Goal: Obtain resource: Obtain resource

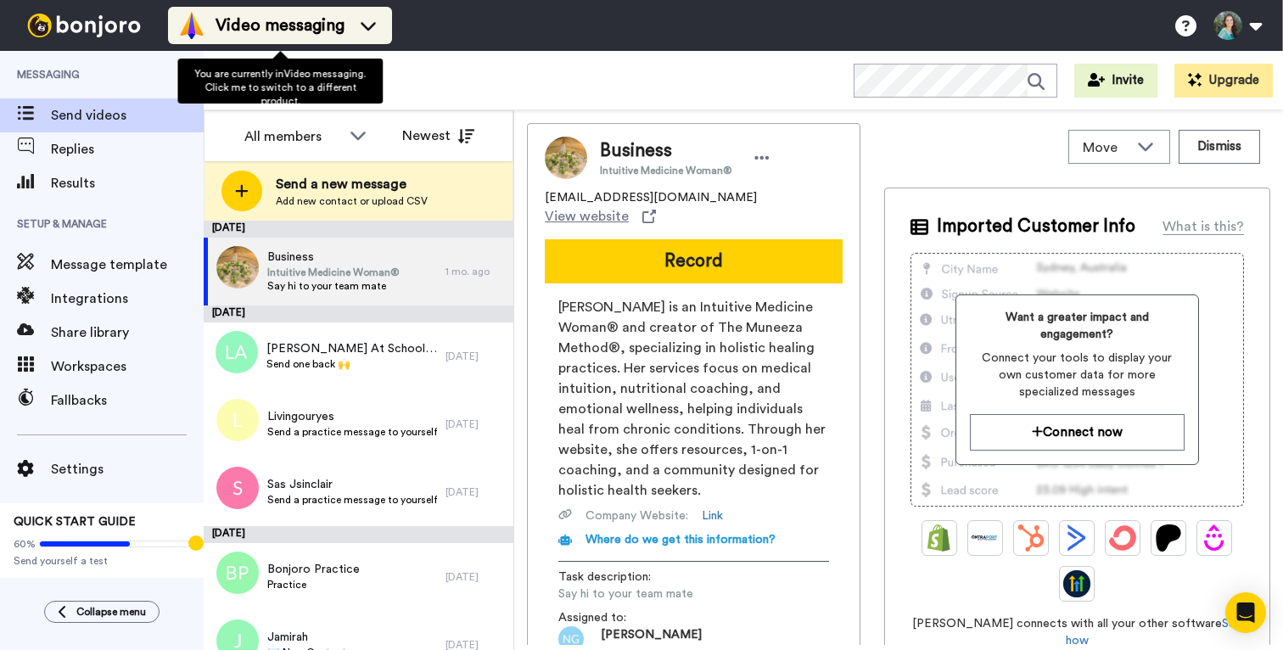
click at [297, 12] on div "Video messaging" at bounding box center [280, 25] width 204 height 27
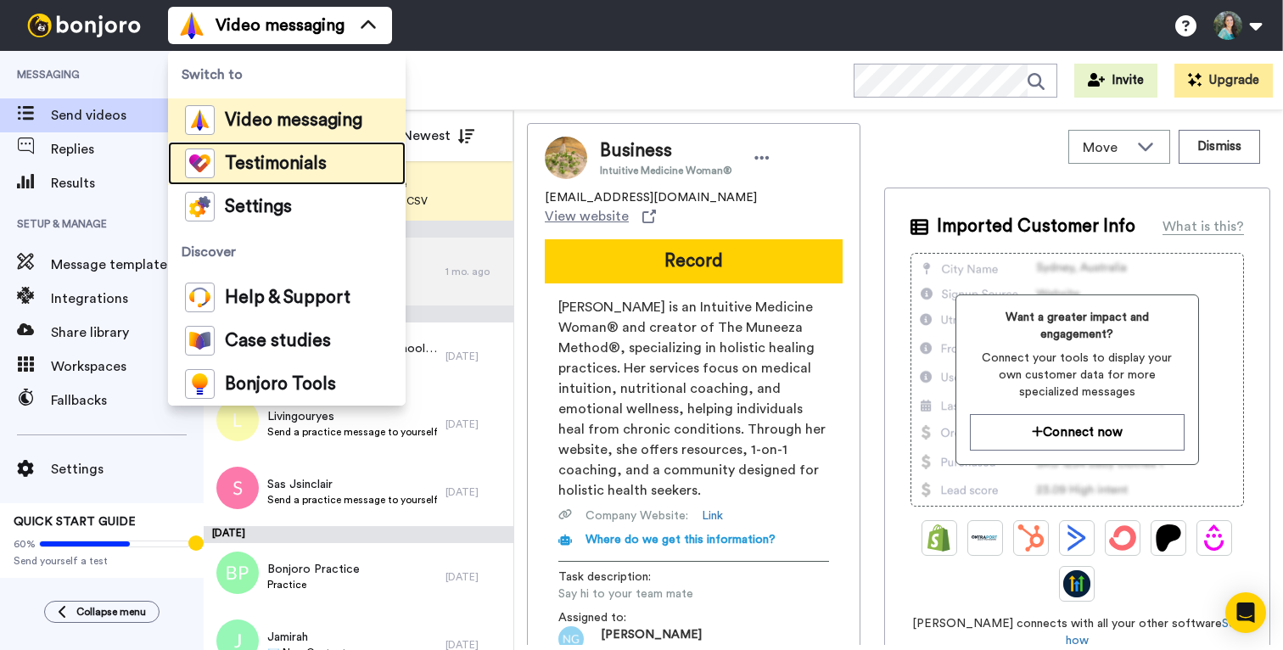
click at [269, 162] on span "Testimonials" at bounding box center [276, 163] width 102 height 17
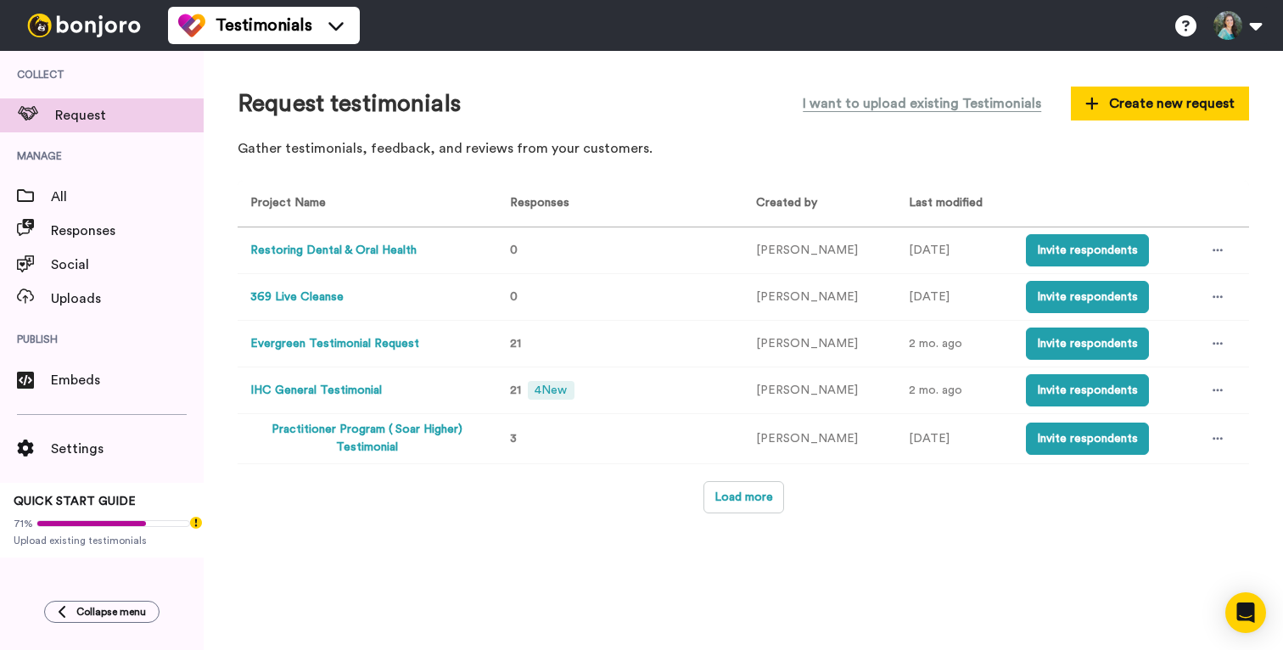
click at [350, 394] on button "IHC General Testimonial" at bounding box center [315, 391] width 131 height 18
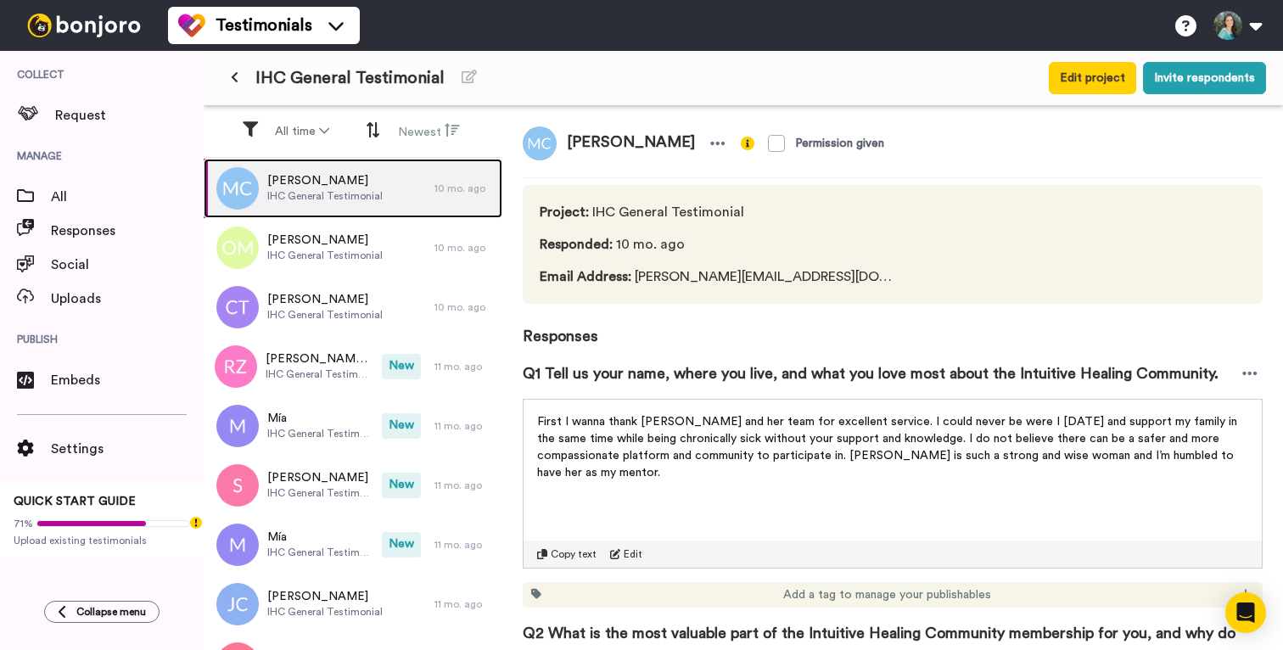
click at [407, 197] on div "[PERSON_NAME] IHC General Testimonial" at bounding box center [319, 188] width 231 height 59
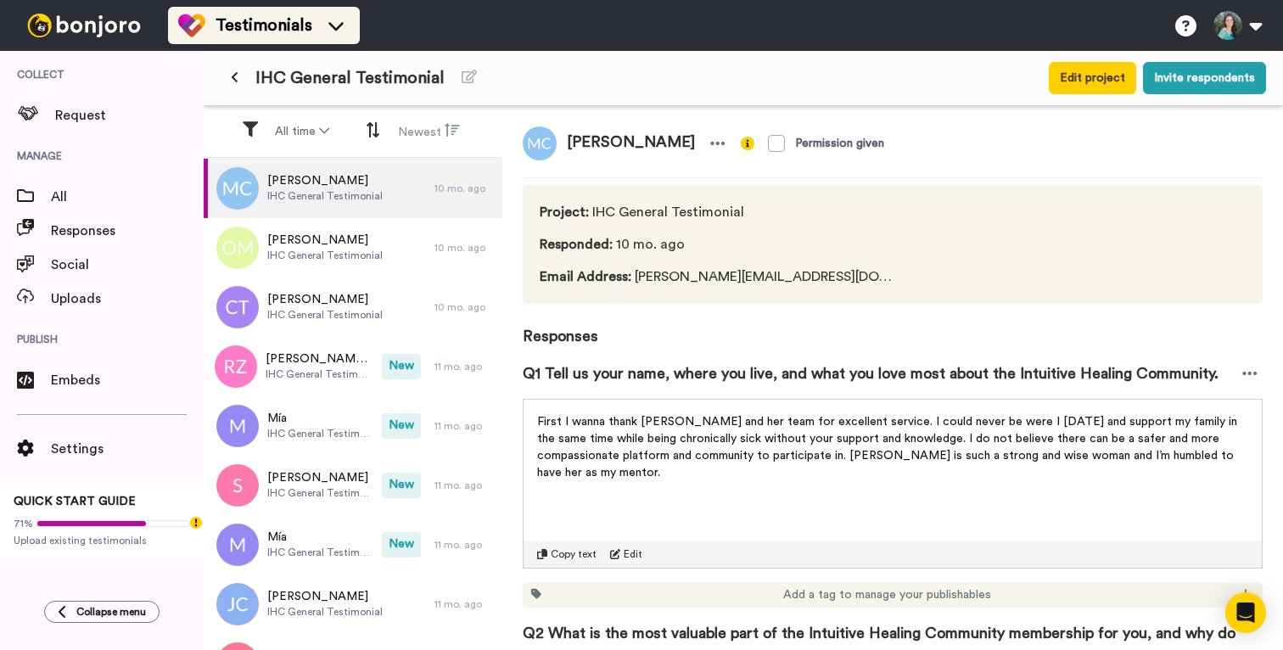
click at [326, 32] on icon at bounding box center [335, 25] width 27 height 17
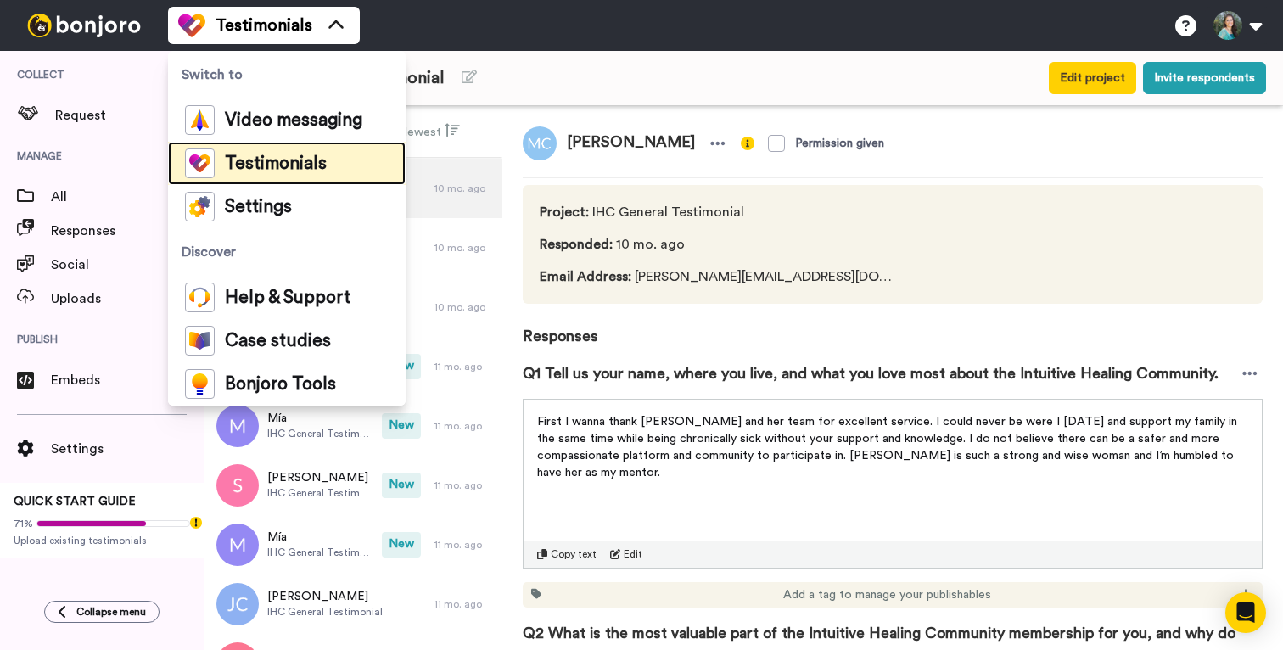
click at [299, 160] on span "Testimonials" at bounding box center [276, 163] width 102 height 17
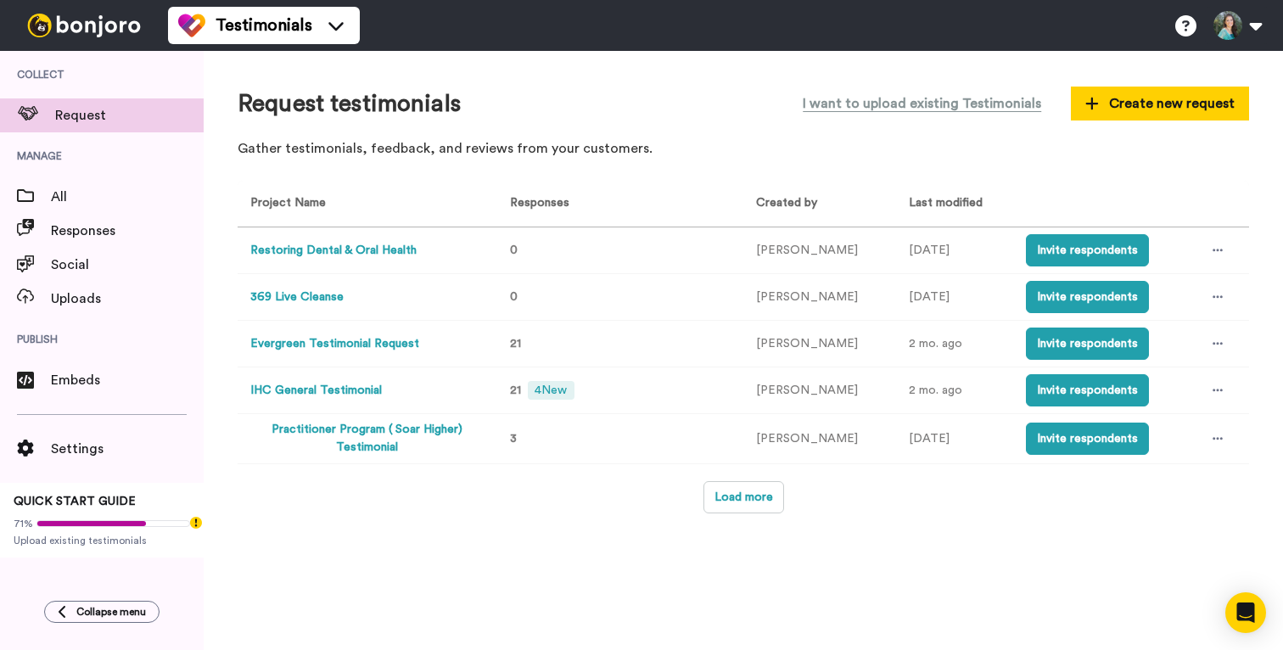
click at [369, 341] on button "Evergreen Testimonial Request" at bounding box center [334, 344] width 169 height 18
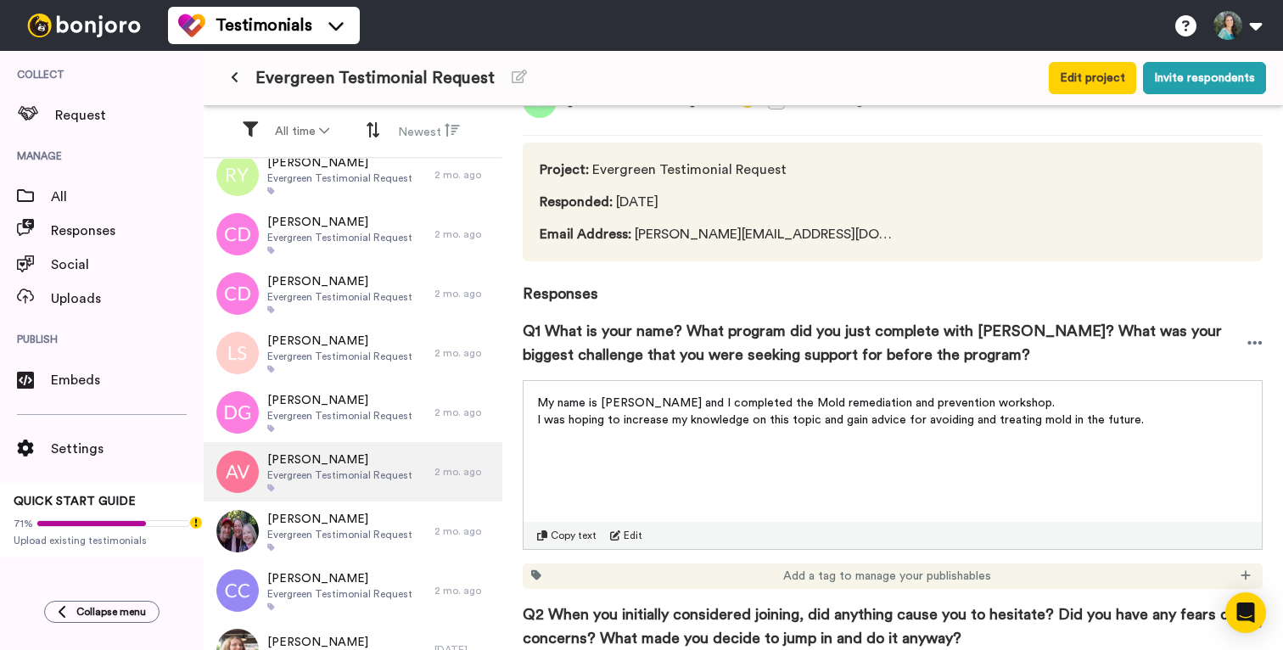
scroll to position [753, 0]
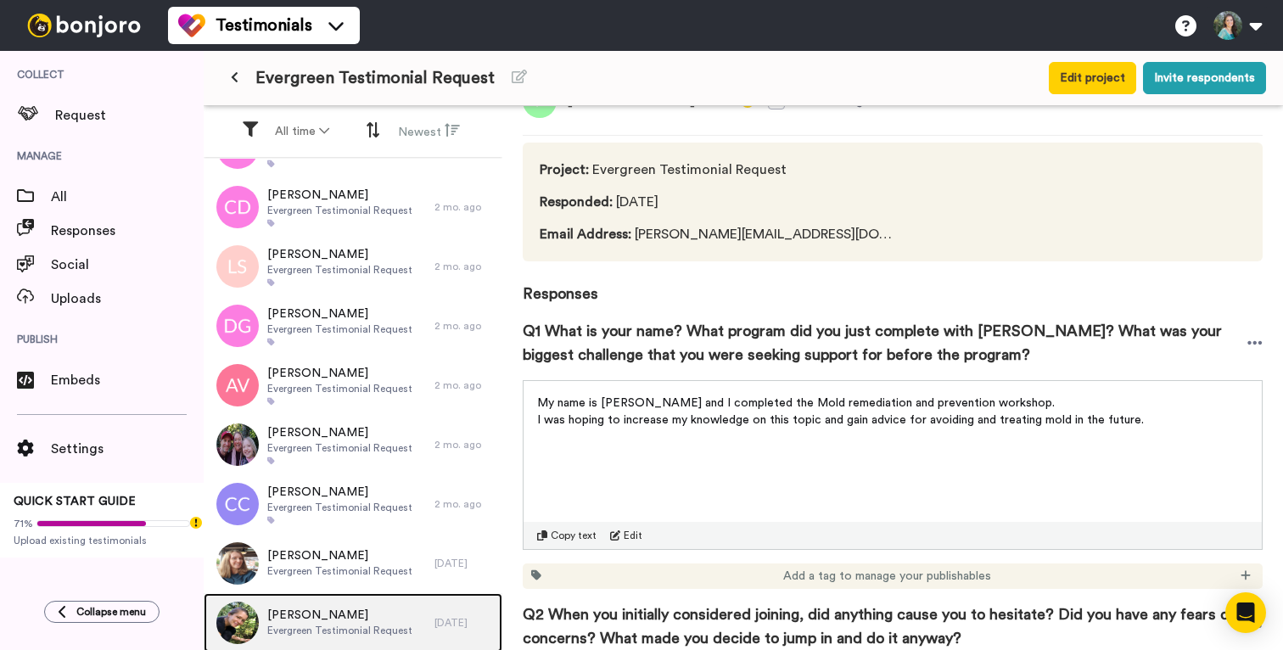
click at [324, 615] on span "Natalia Mantaluta" at bounding box center [339, 614] width 145 height 17
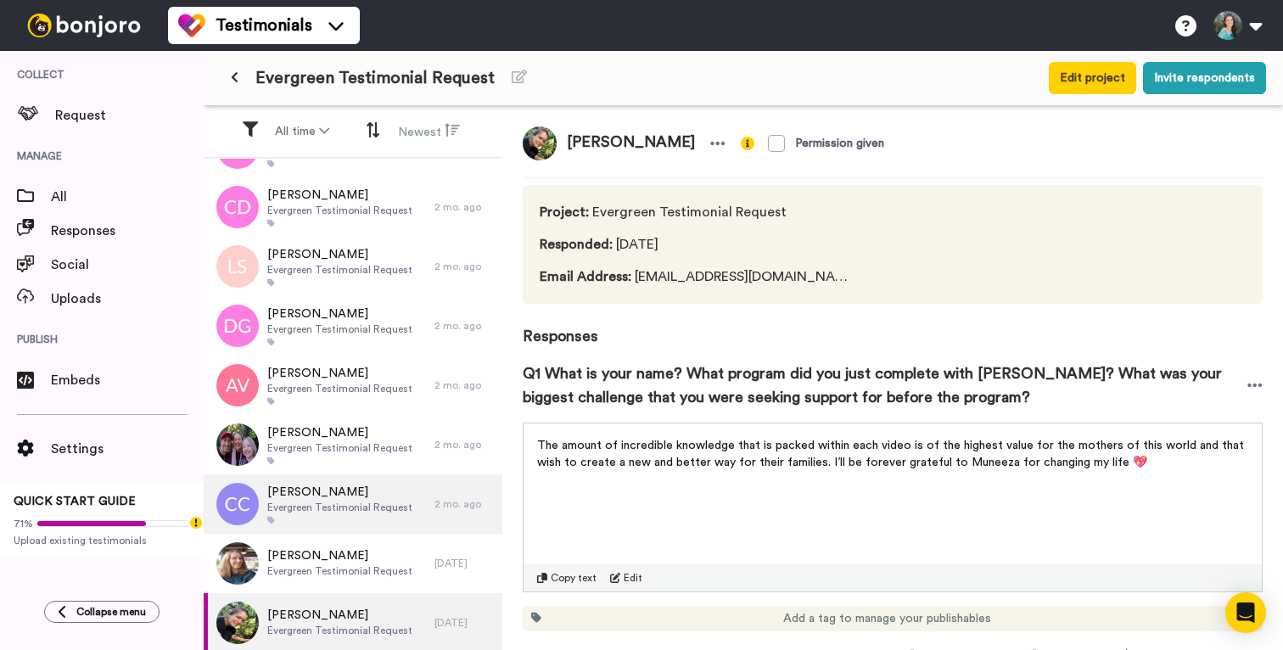
click at [556, 446] on span "The amount of incredible knowledge that is packed within each video is of the h…" at bounding box center [892, 453] width 710 height 29
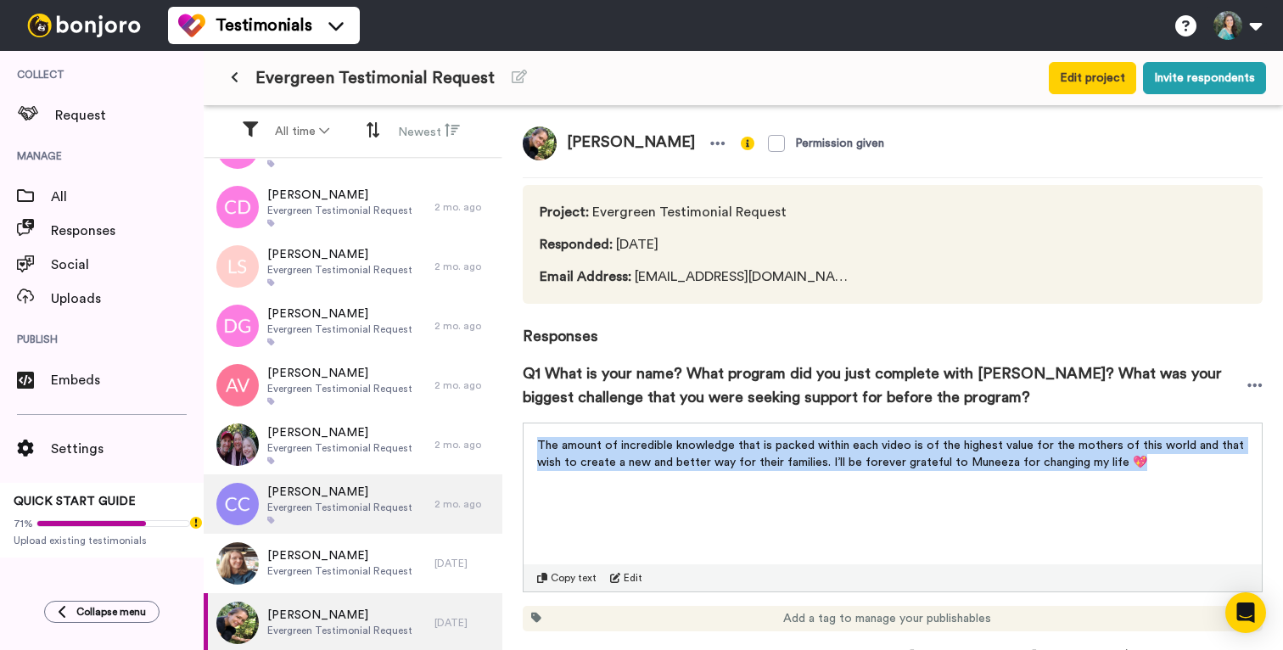
click at [556, 446] on span "The amount of incredible knowledge that is packed within each video is of the h…" at bounding box center [892, 453] width 710 height 29
copy span "The amount of incredible knowledge that is packed within each video is of the h…"
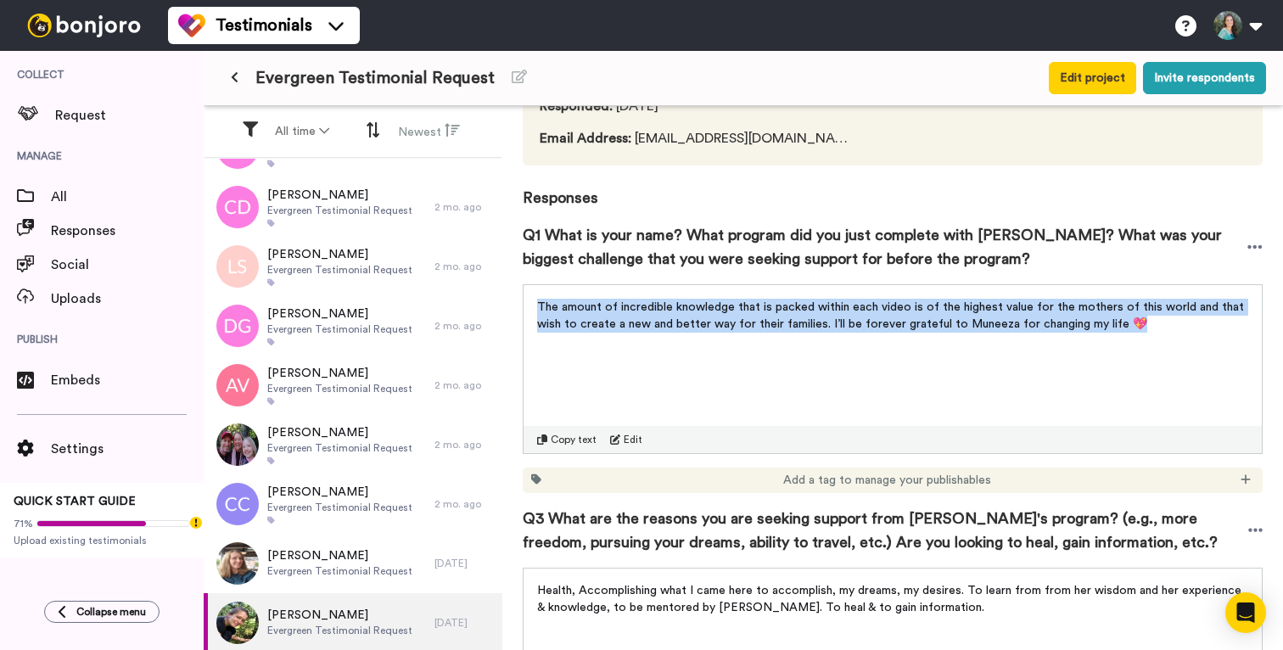
scroll to position [325, 0]
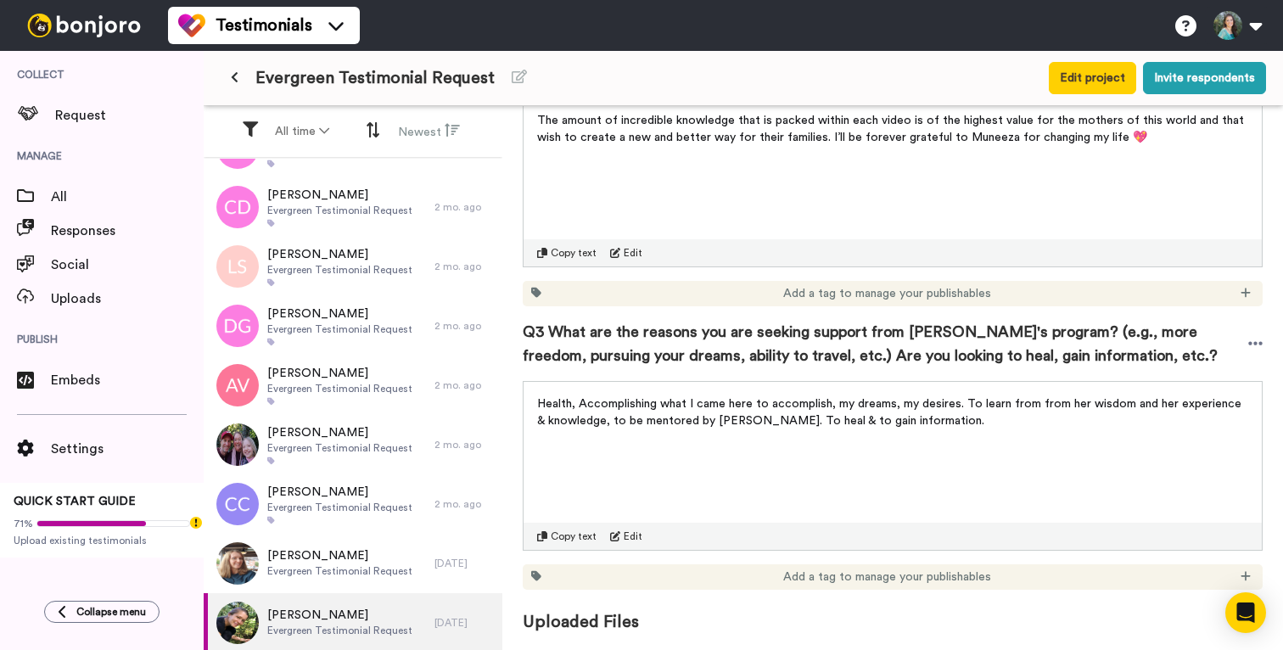
click at [690, 410] on span "Health, Accomplishing what I came here to accomplish, my dreams, my desires. To…" at bounding box center [890, 412] width 707 height 29
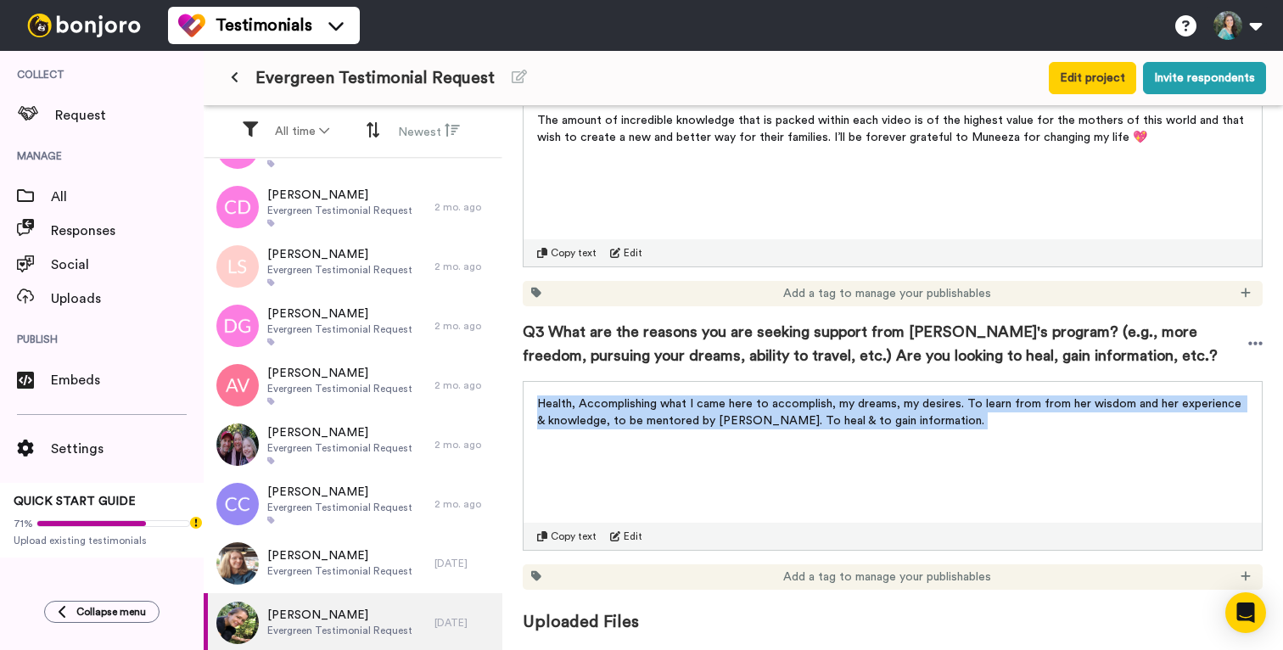
click at [690, 410] on span "Health, Accomplishing what I came here to accomplish, my dreams, my desires. To…" at bounding box center [890, 412] width 707 height 29
copy div "Health, Accomplishing what I came here to accomplish, my dreams, my desires. To…"
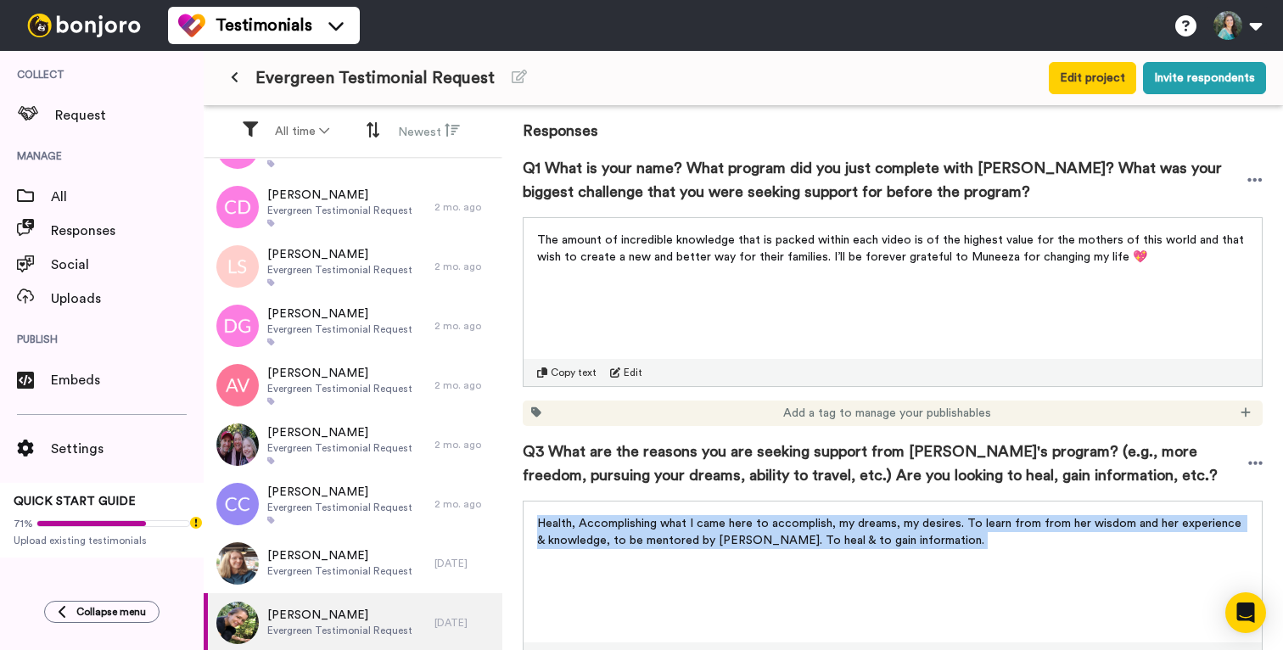
scroll to position [148, 0]
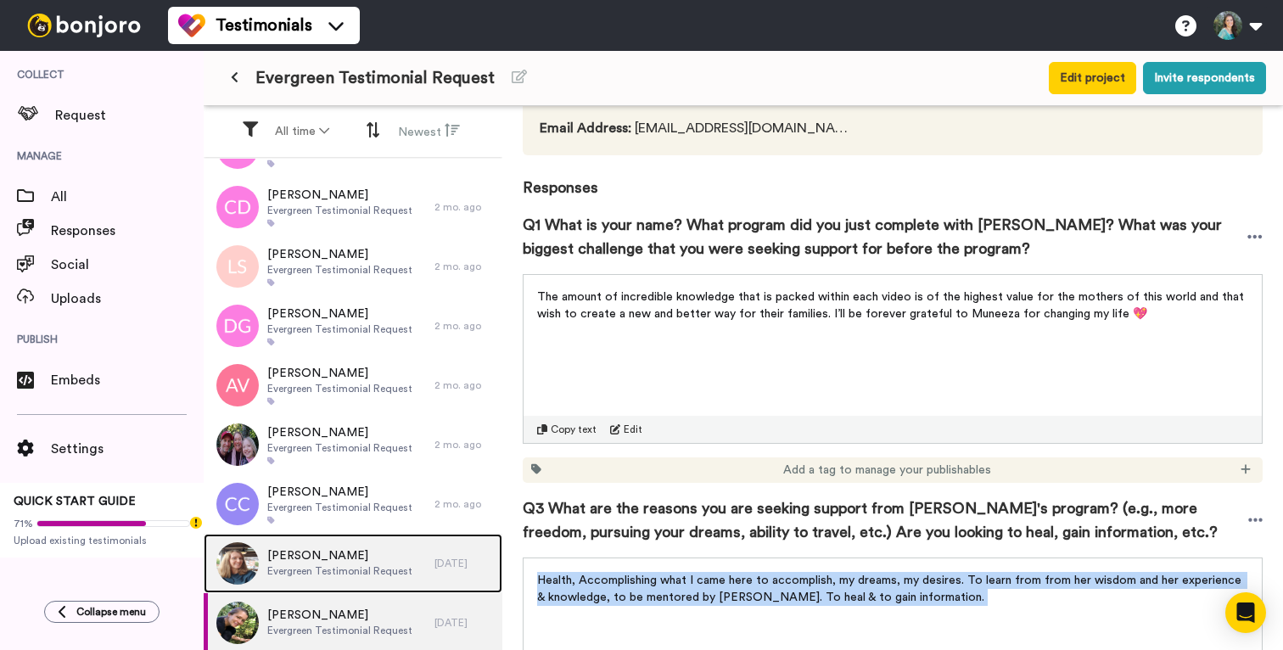
click at [316, 560] on span "Irina Park" at bounding box center [339, 555] width 145 height 17
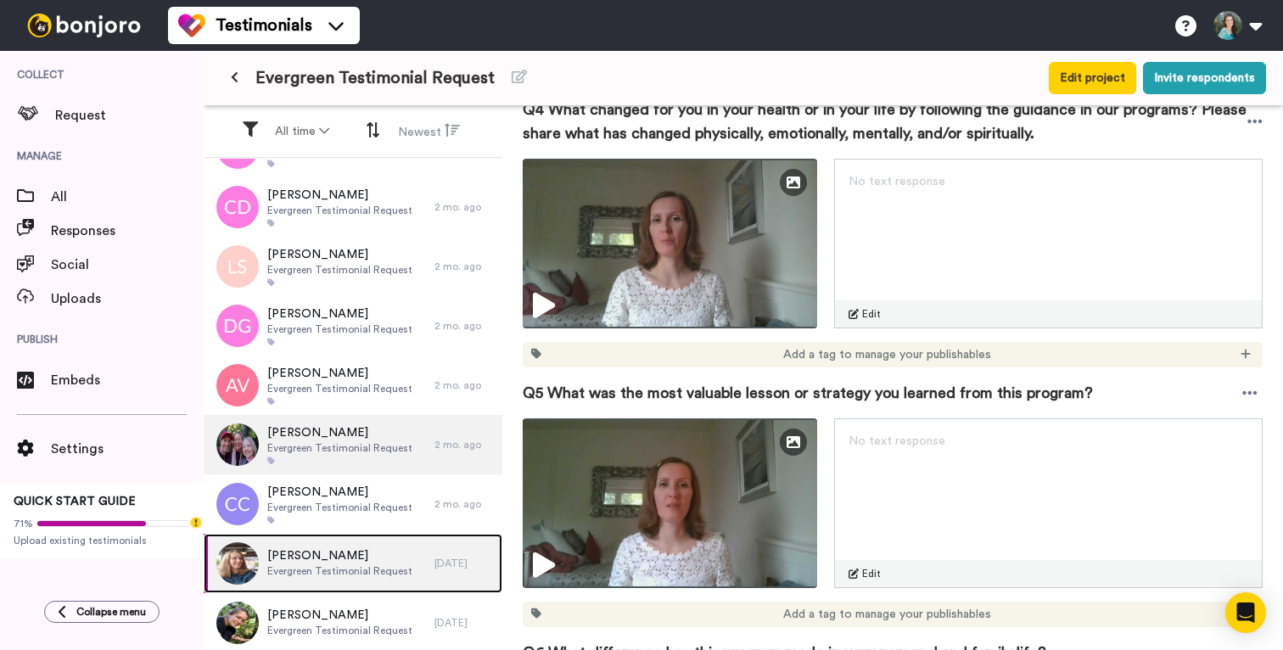
scroll to position [1127, 0]
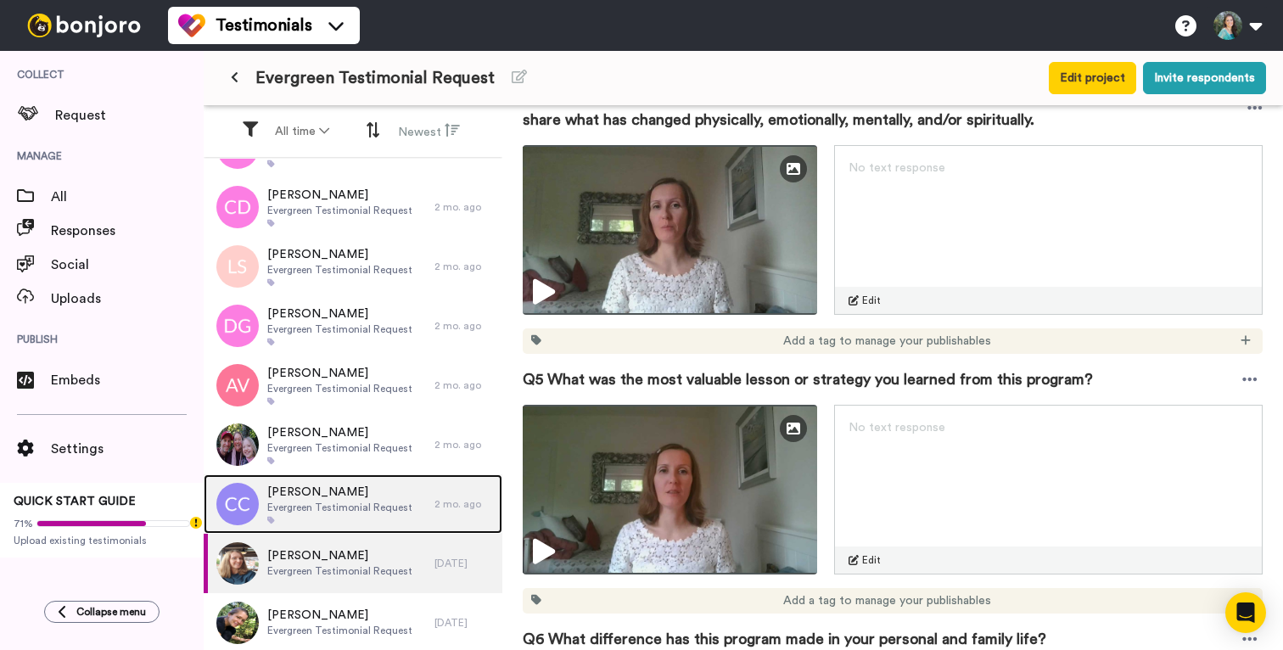
click at [303, 502] on span "Evergreen Testimonial Request" at bounding box center [339, 507] width 145 height 14
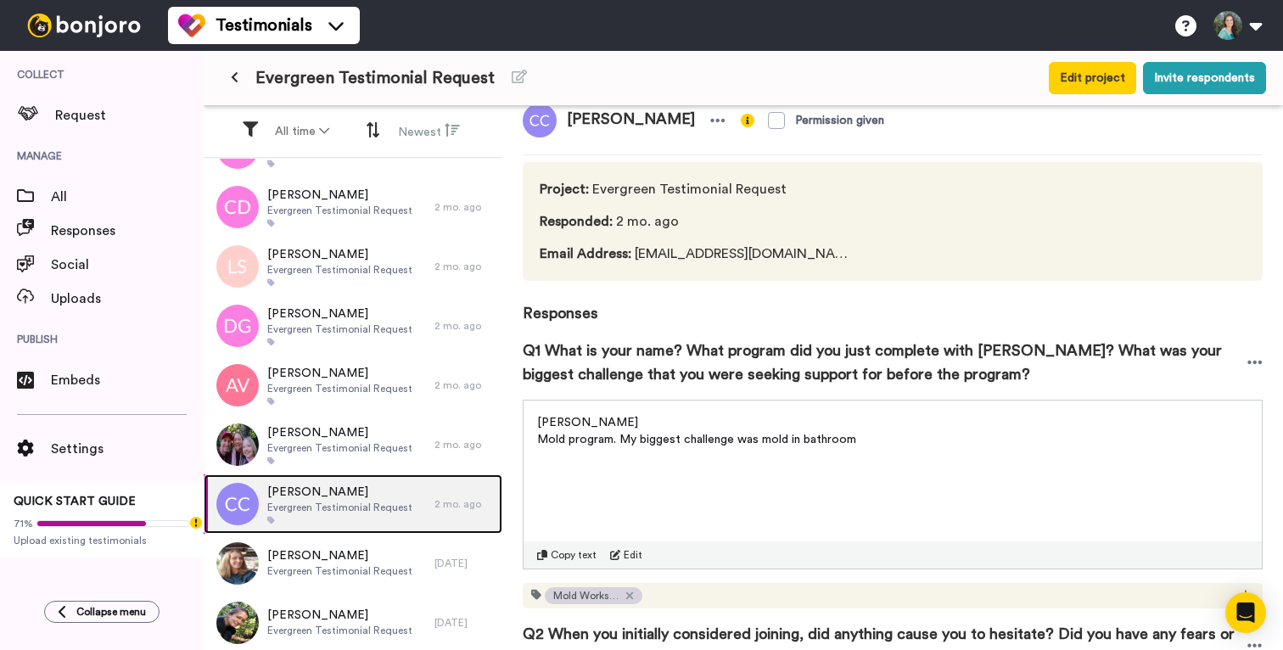
scroll to position [24, 0]
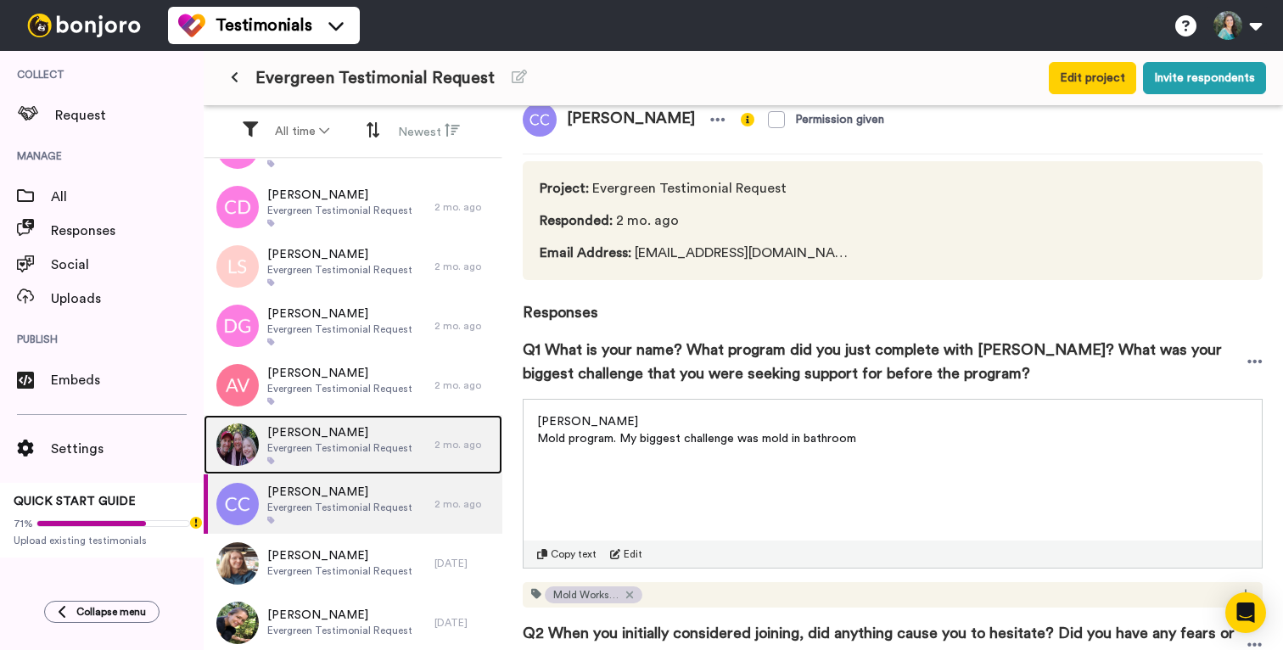
click at [366, 446] on span "Evergreen Testimonial Request" at bounding box center [339, 448] width 145 height 14
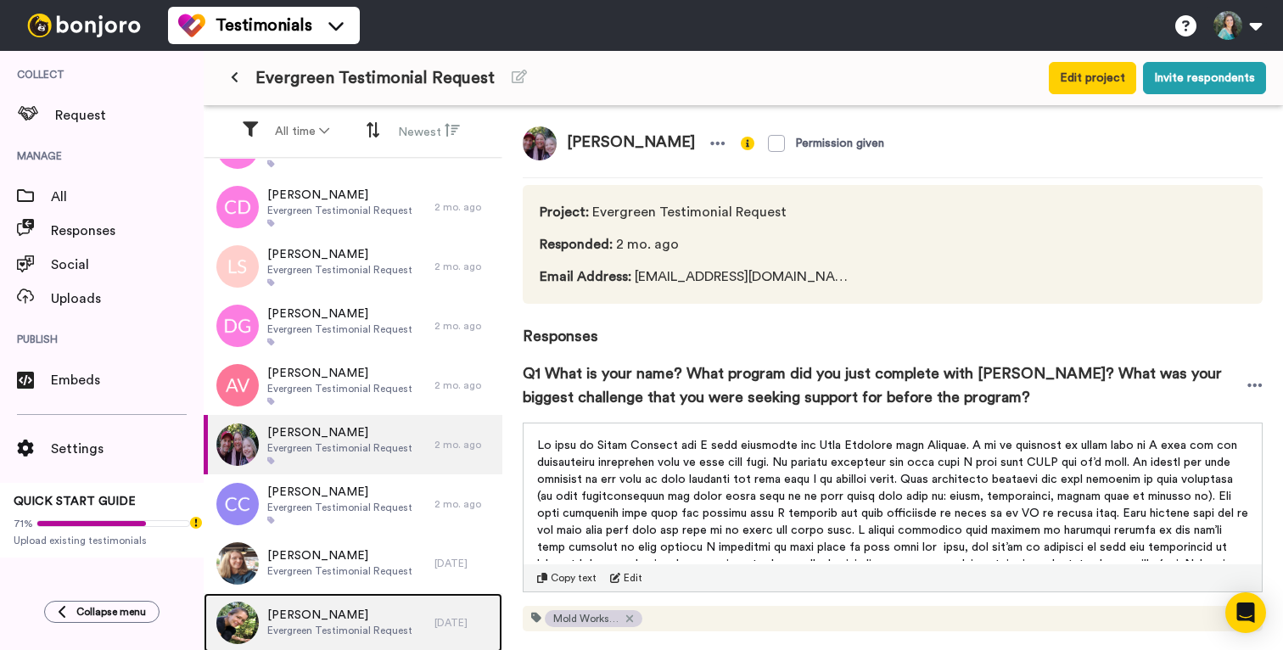
click at [320, 623] on span "Natalia Mantaluta" at bounding box center [339, 614] width 145 height 17
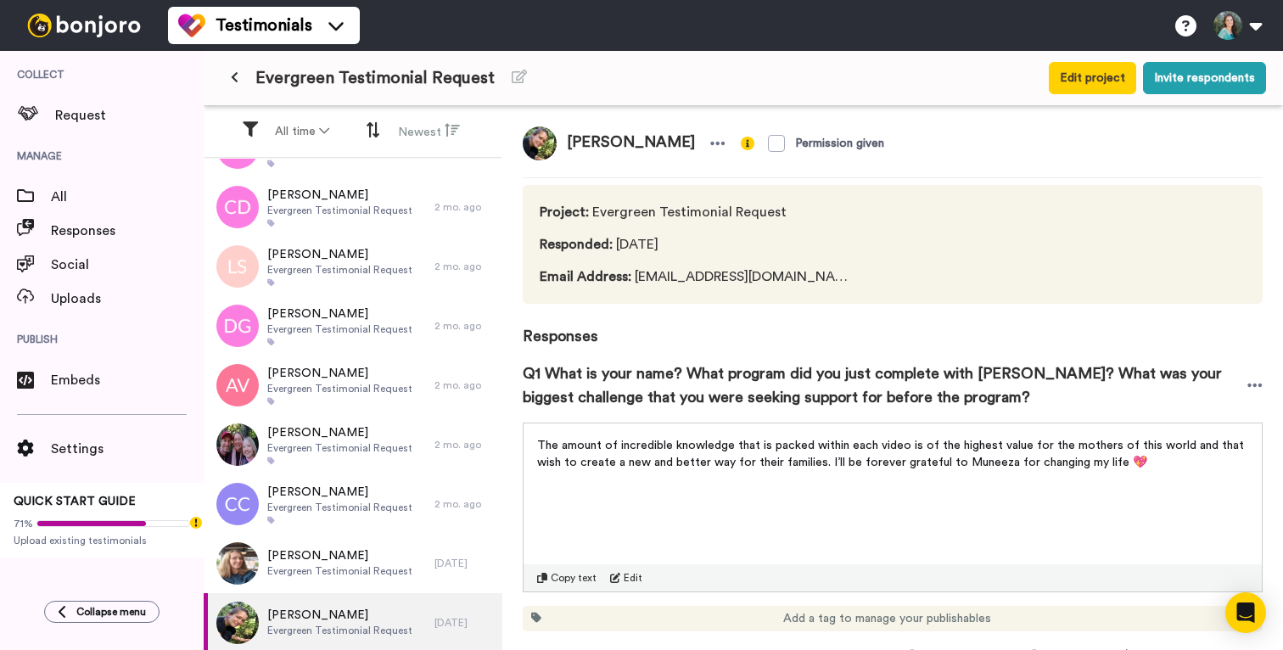
drag, startPoint x: 568, startPoint y: 138, endPoint x: 689, endPoint y: 140, distance: 120.5
click at [689, 140] on span "Natalia Mantaluta" at bounding box center [630, 143] width 148 height 34
copy span "Natalia Mantaluta"
